Goal: Transaction & Acquisition: Subscribe to service/newsletter

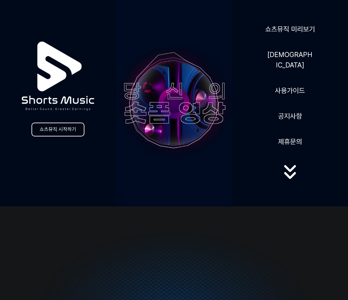
click at [60, 131] on link "쇼츠뮤직 시작하기" at bounding box center [58, 130] width 53 height 14
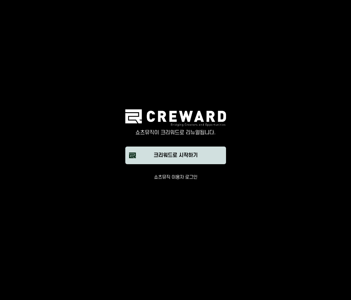
click at [174, 158] on div "크리워드로 시작하기" at bounding box center [176, 156] width 44 height 8
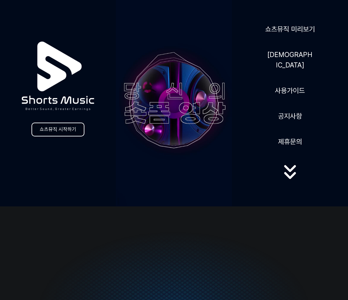
click at [63, 133] on link "쇼츠뮤직 시작하기" at bounding box center [58, 130] width 53 height 14
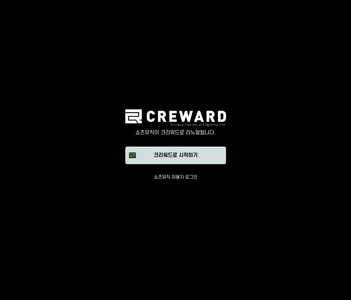
click at [165, 159] on button "크리워드로 시작하기" at bounding box center [175, 156] width 101 height 18
